Goal: Task Accomplishment & Management: Use online tool/utility

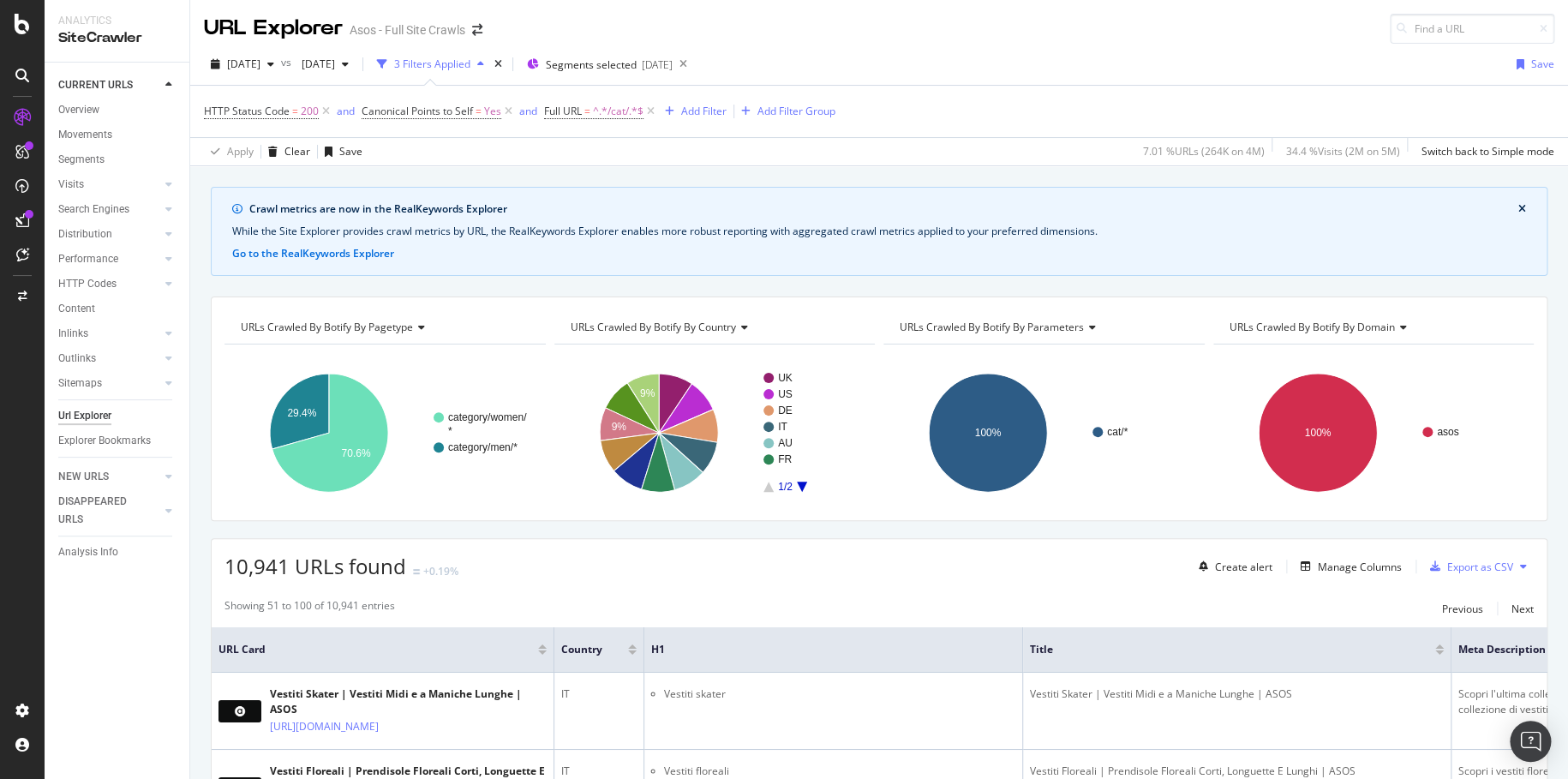
scroll to position [428, 0]
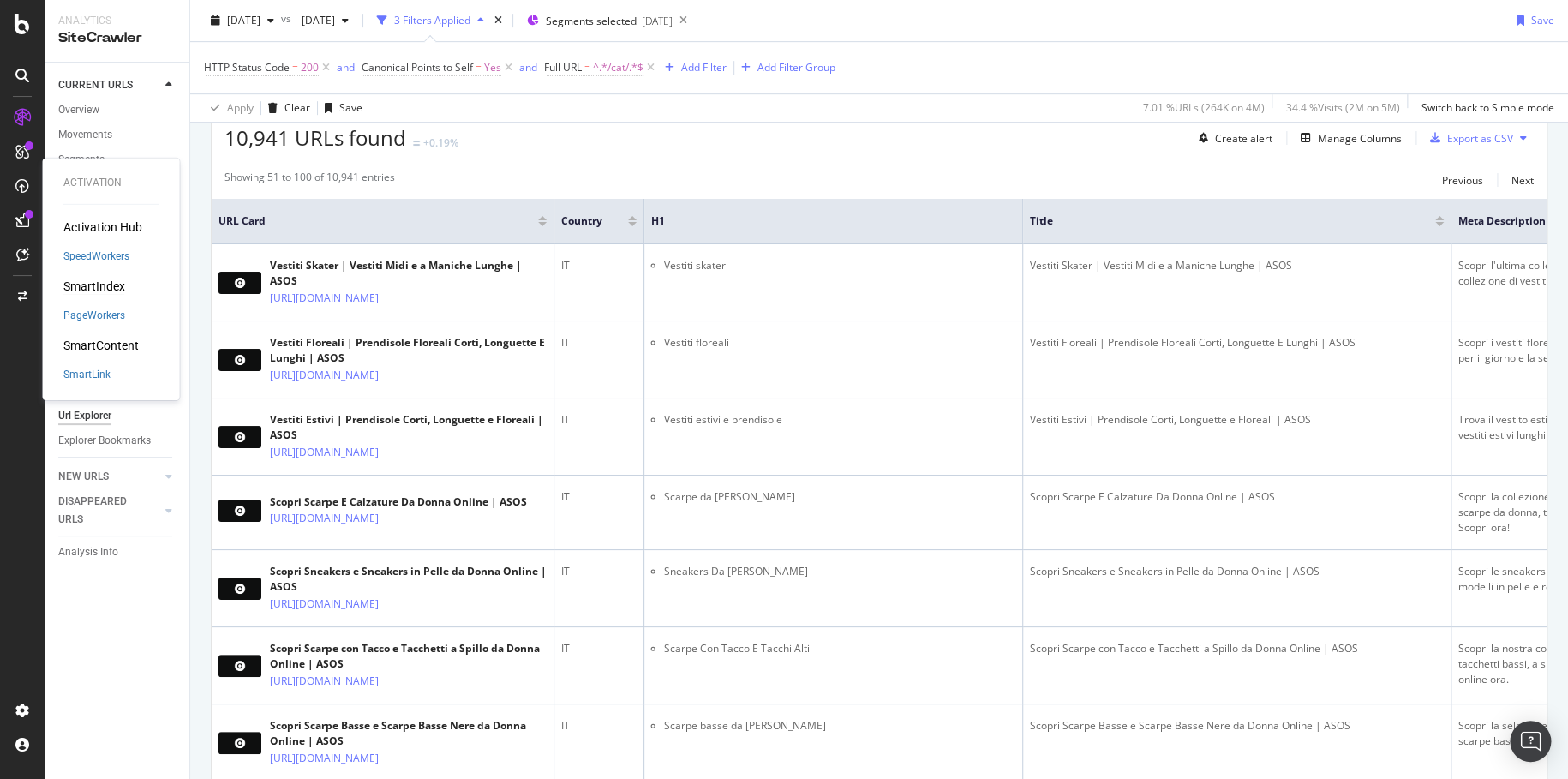
click at [110, 295] on div "SmartIndex" at bounding box center [93, 286] width 62 height 17
